Goal: Communication & Community: Answer question/provide support

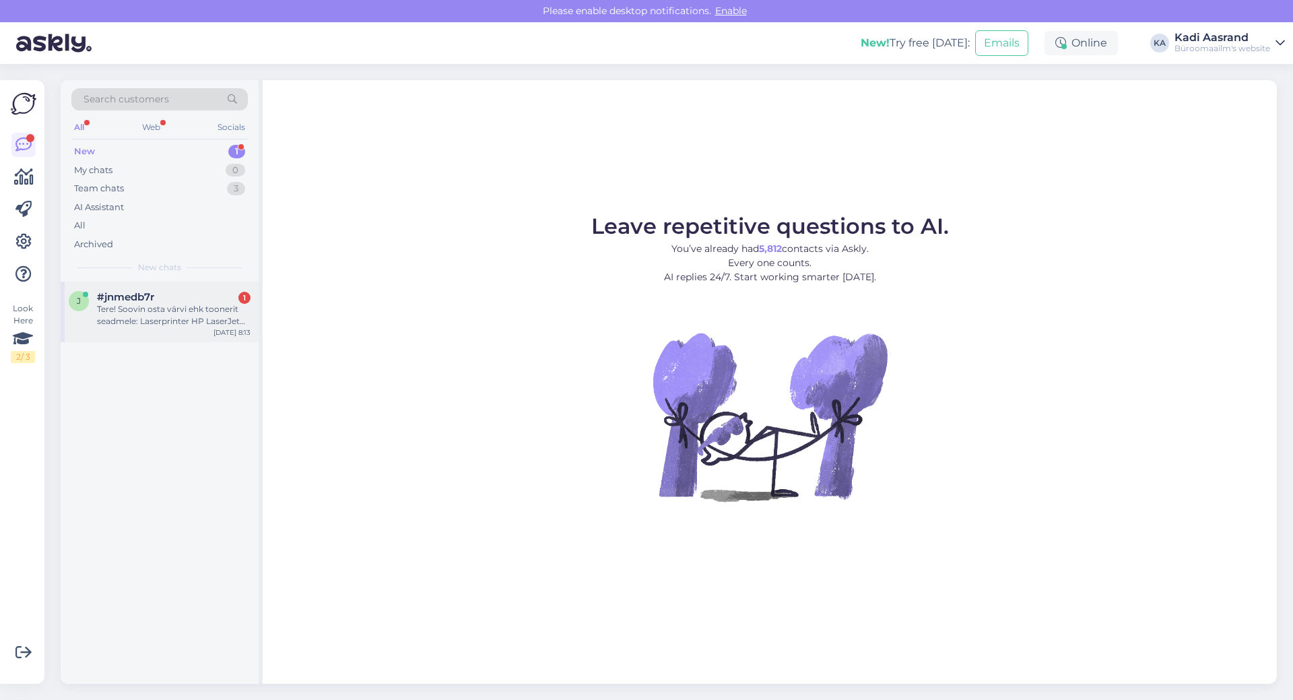
click at [135, 324] on div "Tere! Soovin osta värvi ehk toonerit seadmele: Laserprinter HP LaserJet M110w -…" at bounding box center [174, 315] width 154 height 24
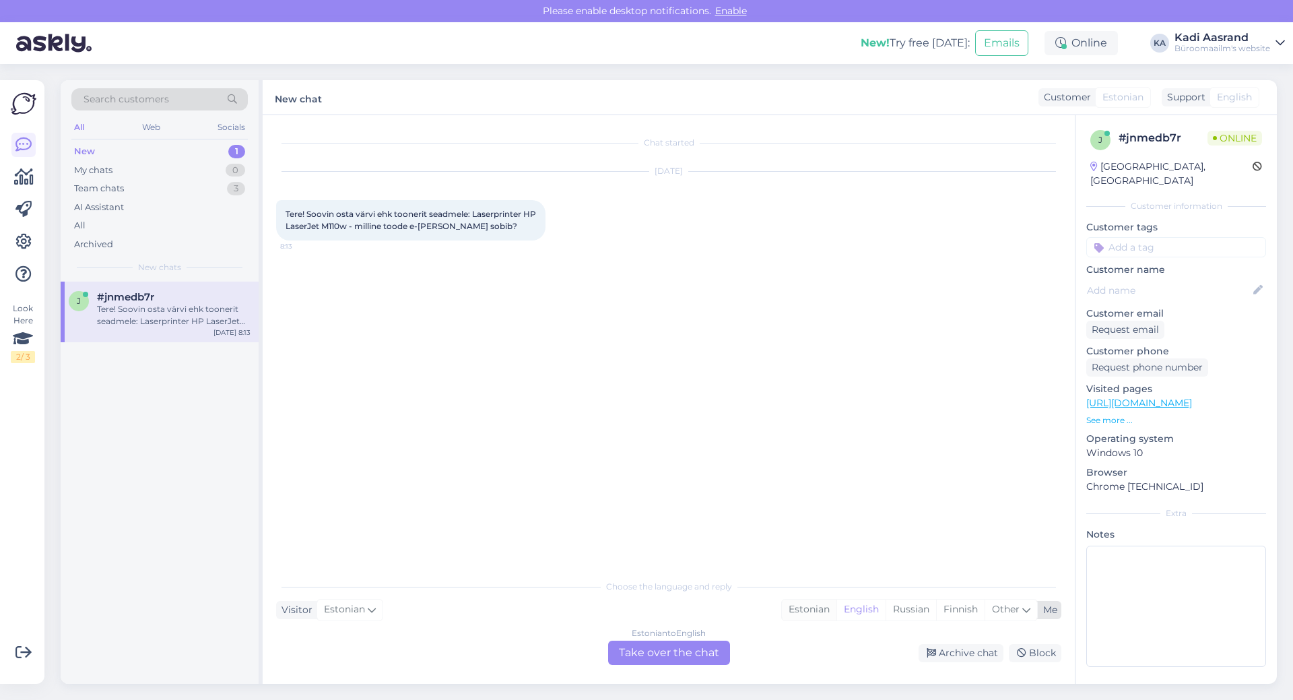
click at [803, 608] on div "Estonian" at bounding box center [809, 609] width 55 height 20
click at [690, 653] on div "Estonian to Estonian Take over the chat" at bounding box center [669, 652] width 122 height 24
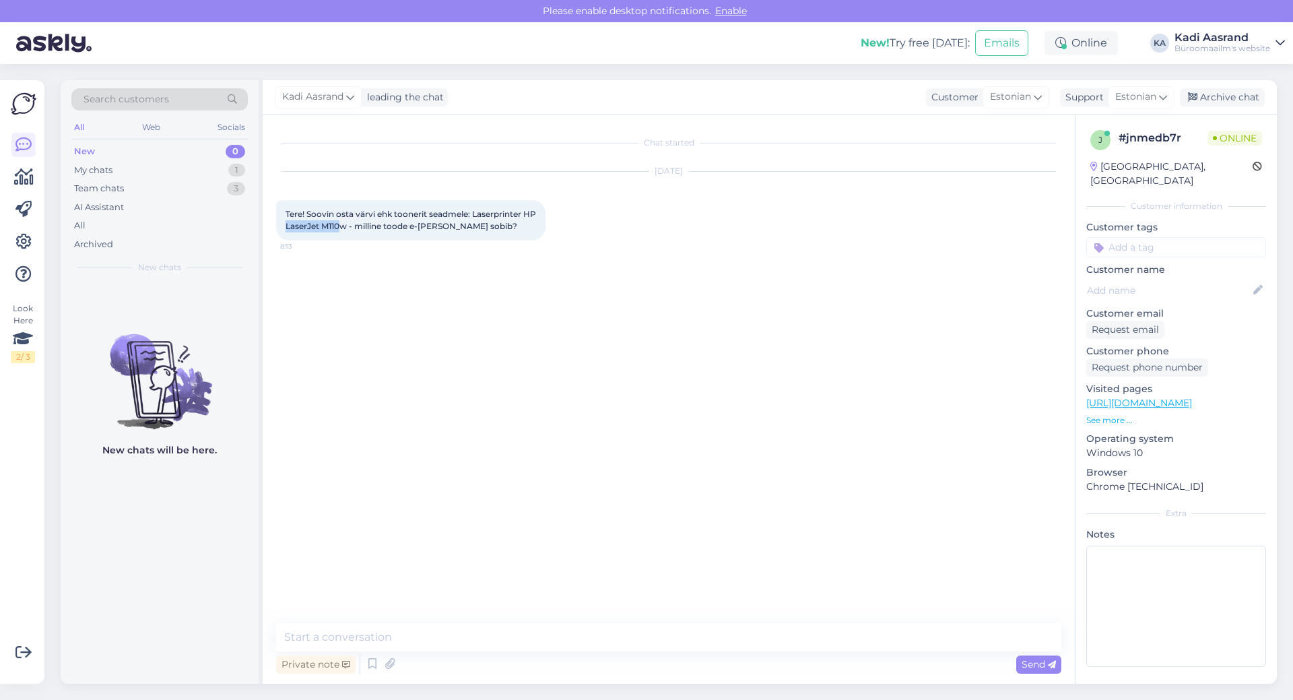
drag, startPoint x: 300, startPoint y: 226, endPoint x: 354, endPoint y: 229, distance: 53.3
click at [354, 229] on span "Tere! Soovin osta värvi ehk toonerit seadmele: Laserprinter HP LaserJet M110w -…" at bounding box center [412, 220] width 253 height 22
copy span "LaserJet M110"
click at [444, 635] on textarea at bounding box center [668, 637] width 785 height 28
paste textarea "[URL][DOMAIN_NAME]"
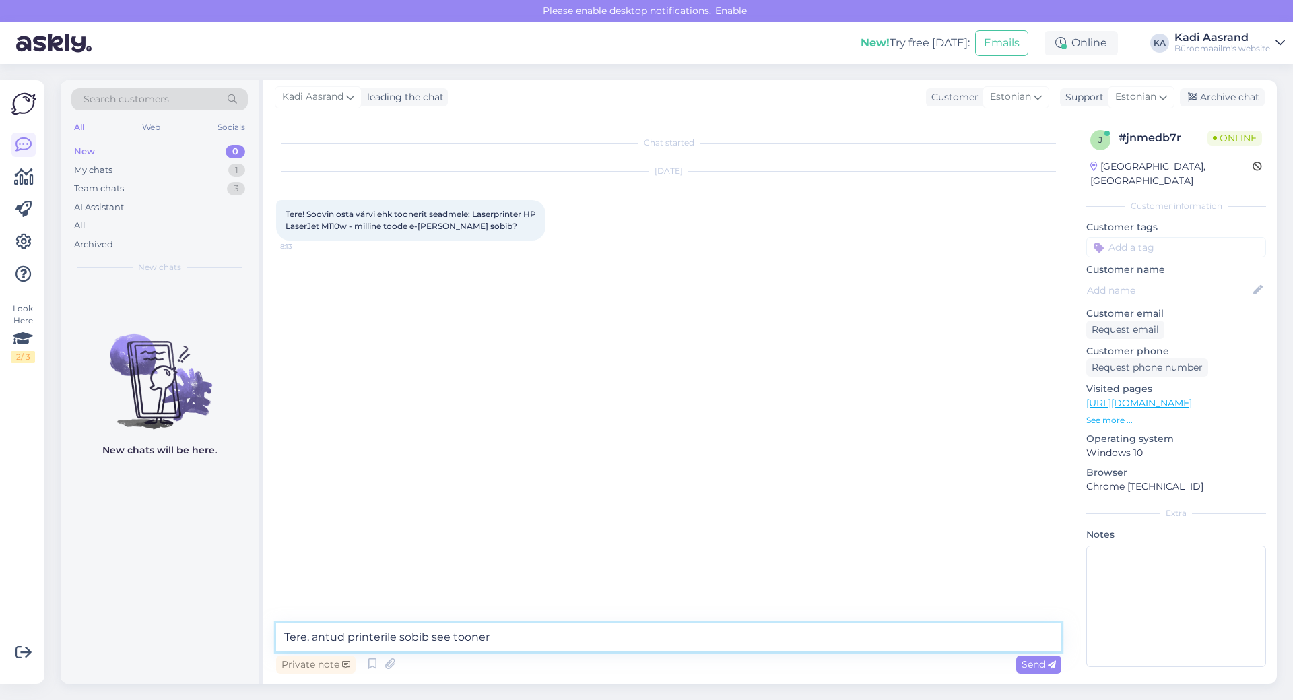
type textarea "Tere, antud printerile sobib see tooner [URL][DOMAIN_NAME]"
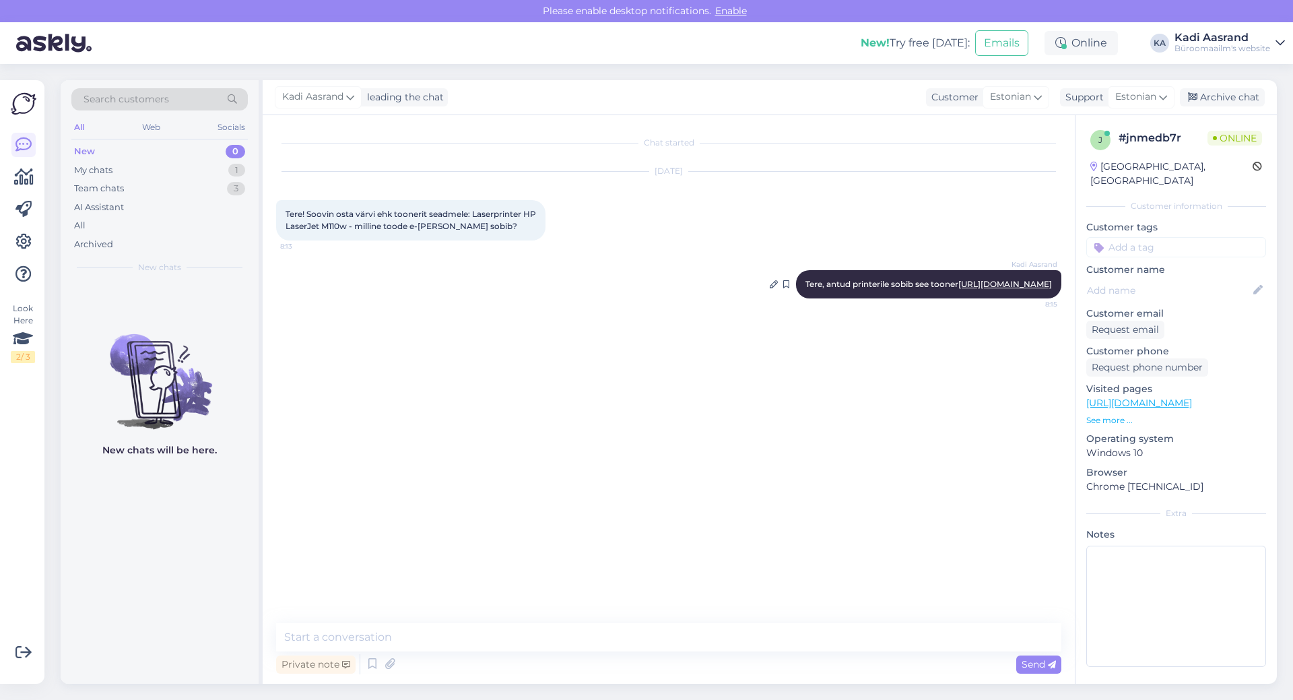
click at [958, 289] on link "[URL][DOMAIN_NAME]" at bounding box center [1005, 284] width 94 height 10
click at [540, 397] on div "Chat started [DATE] Tere! Soovin osta värvi ehk toonerit seadmele: Laserprinter…" at bounding box center [674, 370] width 797 height 482
click at [420, 616] on div "Chat started [DATE] Tere! Soovin osta värvi ehk toonerit seadmele: Laserprinter…" at bounding box center [669, 399] width 812 height 568
click at [514, 500] on div "Chat started [DATE] Tere! Soovin osta värvi ehk toonerit seadmele: Laserprinter…" at bounding box center [674, 370] width 797 height 482
click at [299, 359] on span "[PERSON_NAME] kas sama tooner sobib teisele mudelile: Laserprinter HP LaserJet …" at bounding box center [402, 348] width 233 height 22
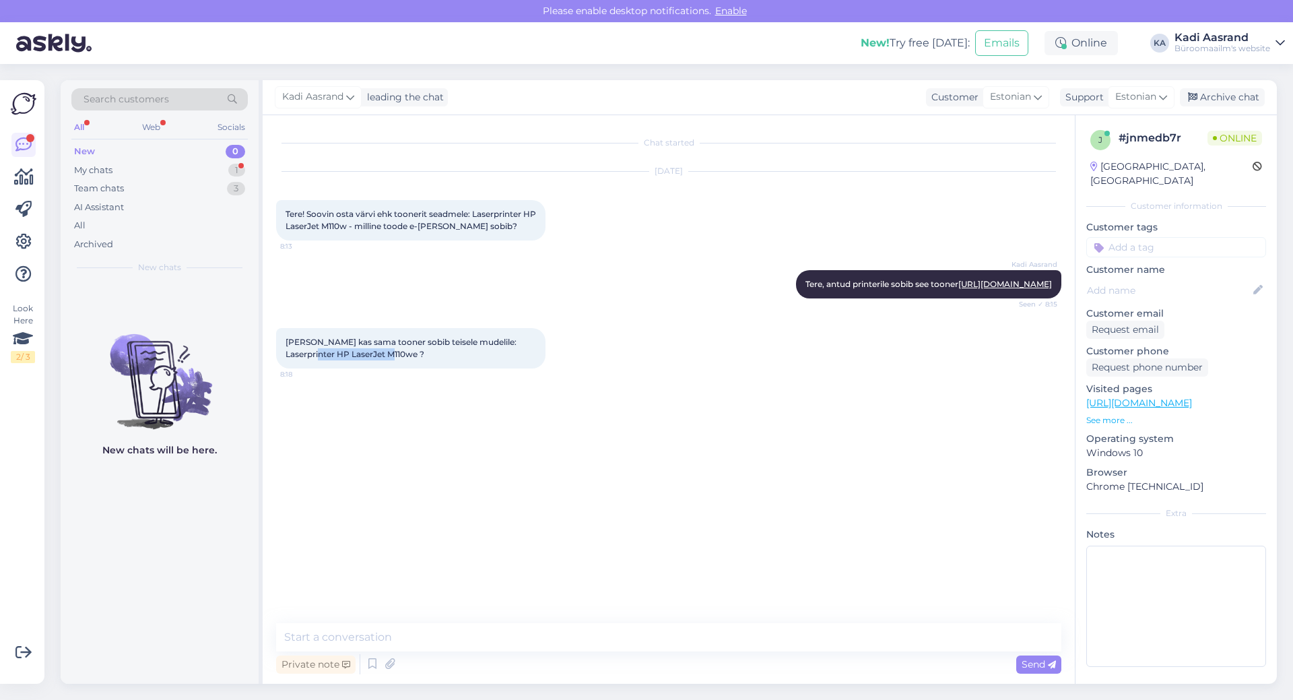
drag, startPoint x: 287, startPoint y: 377, endPoint x: 368, endPoint y: 378, distance: 81.5
click at [368, 359] on span "[PERSON_NAME] kas sama tooner sobib teisele mudelile: Laserprinter HP LaserJet …" at bounding box center [402, 348] width 233 height 22
copy span "HP LaserJet M110we"
click at [587, 634] on textarea at bounding box center [668, 637] width 785 height 28
type textarea "Peaks [PERSON_NAME]"
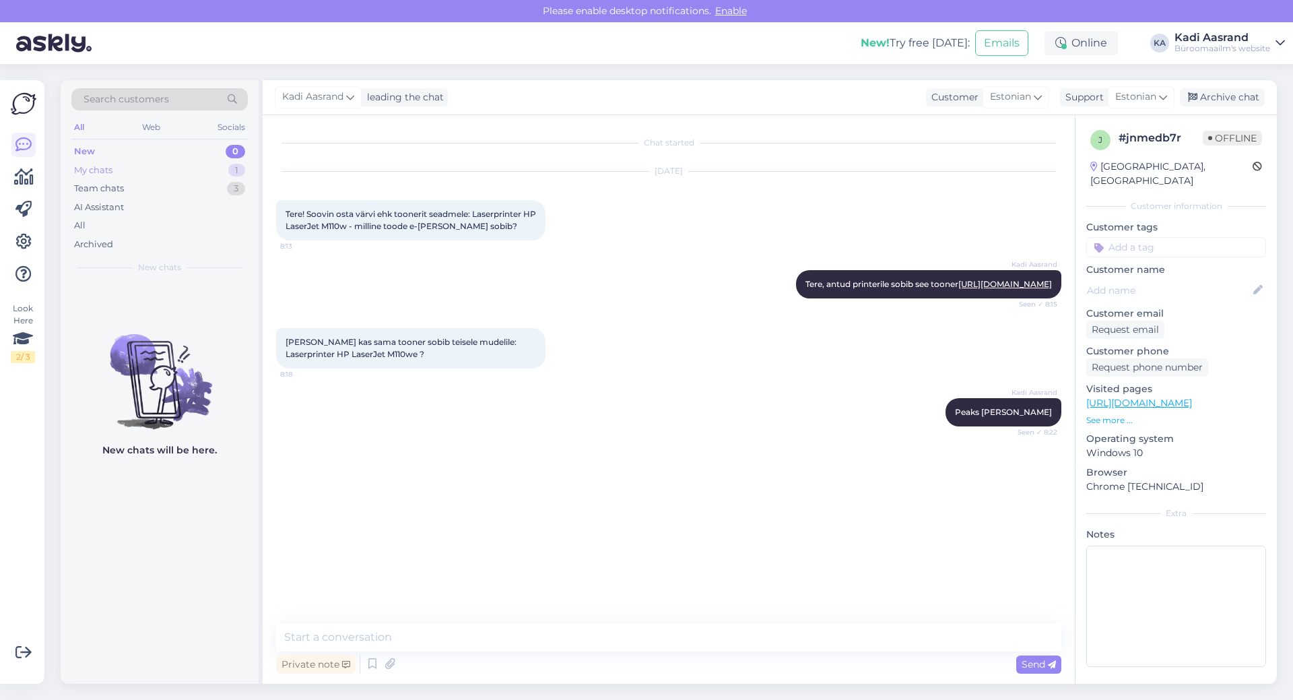
click at [123, 169] on div "My chats 1" at bounding box center [159, 170] width 176 height 19
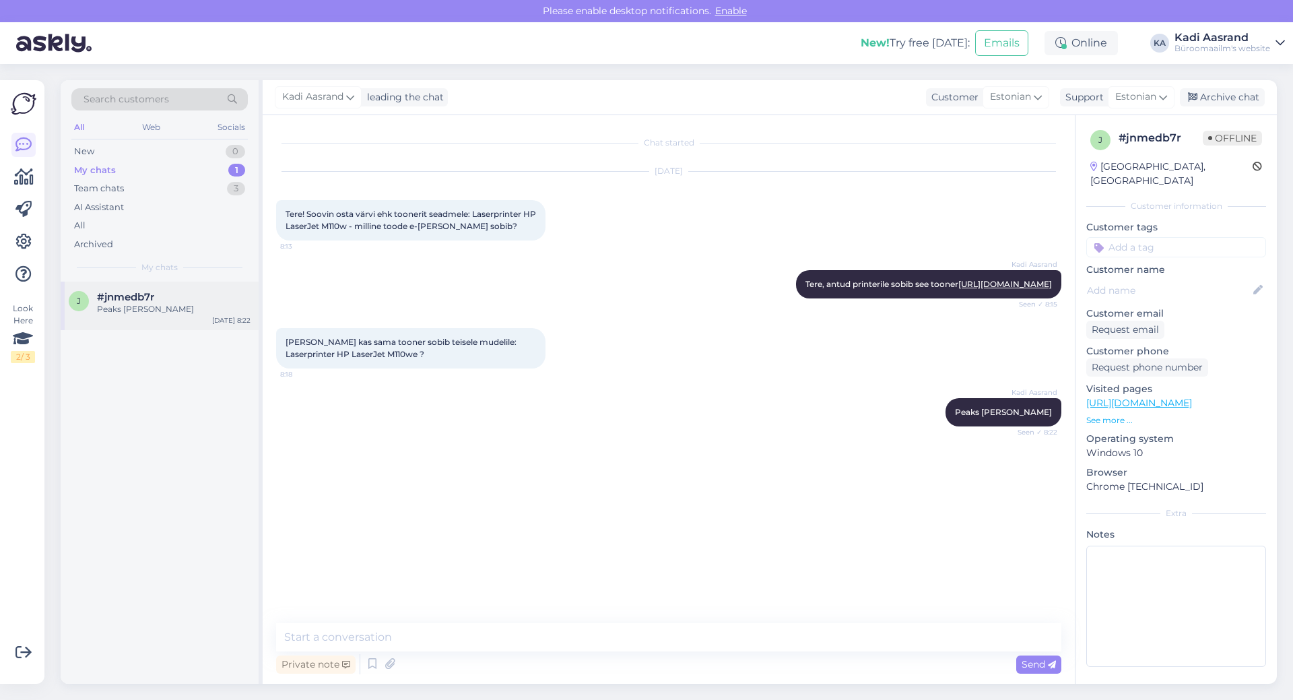
click at [150, 298] on span "#jnmedb7r" at bounding box center [125, 297] width 57 height 12
